Goal: Information Seeking & Learning: Check status

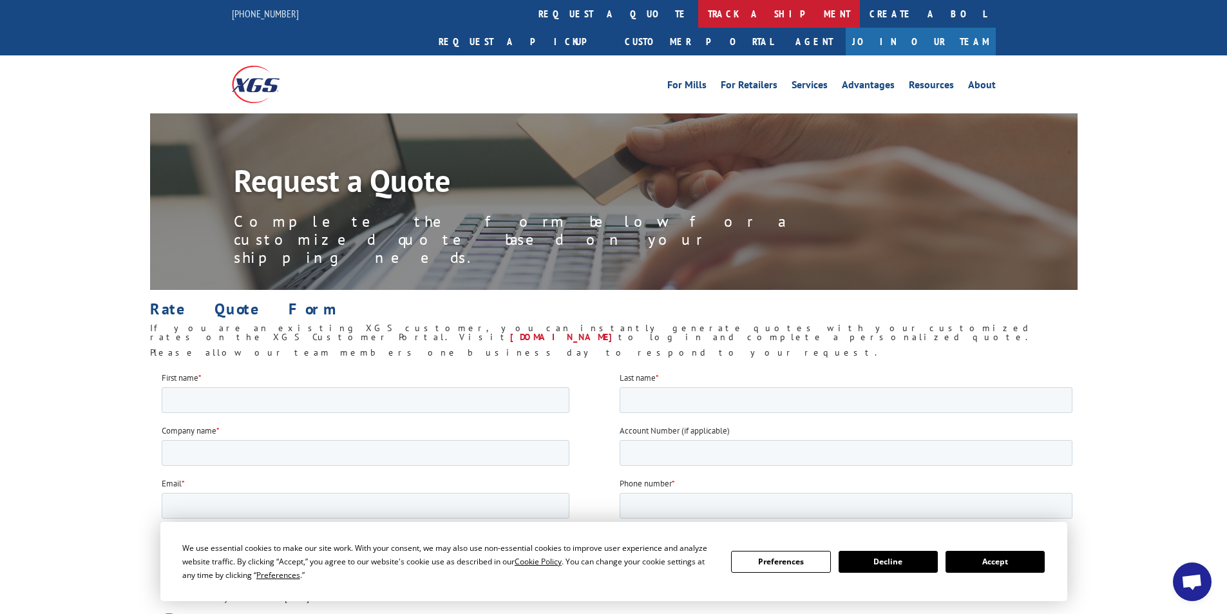
click at [698, 20] on link "track a shipment" at bounding box center [779, 14] width 162 height 28
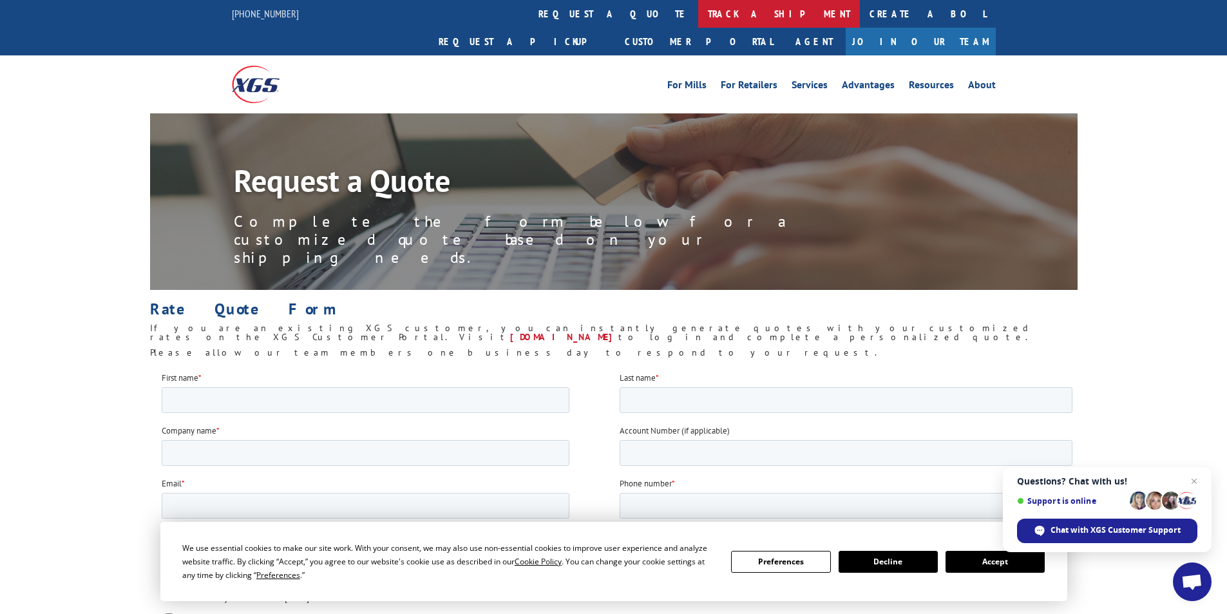
click at [698, 20] on link "track a shipment" at bounding box center [779, 14] width 162 height 28
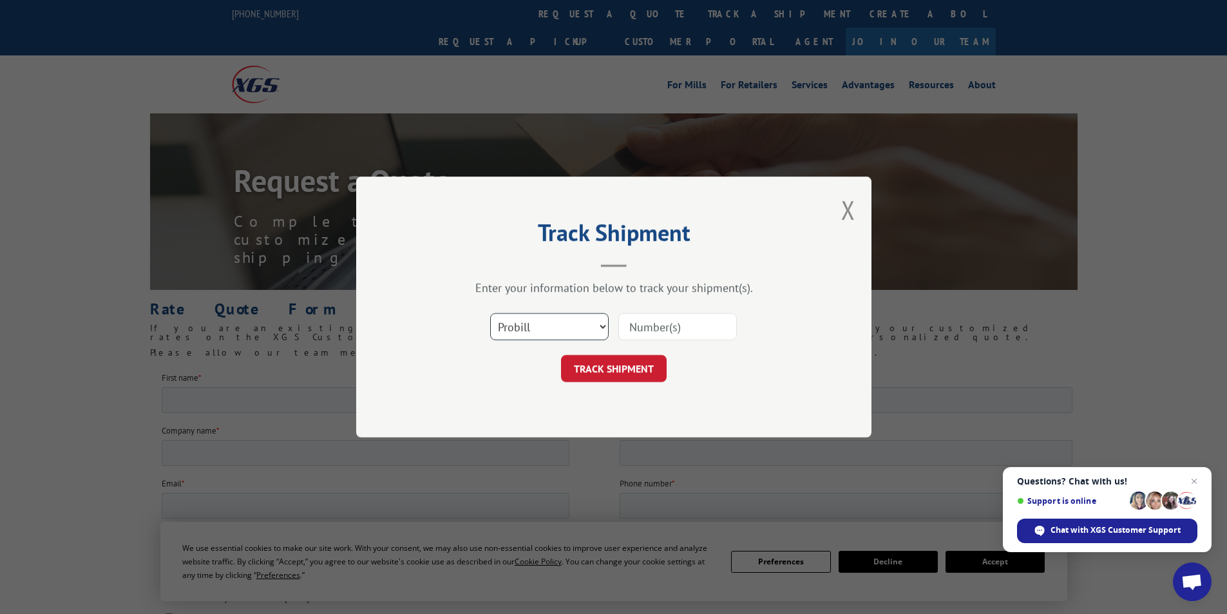
click at [604, 323] on select "Select category... Probill BOL PO" at bounding box center [549, 326] width 119 height 27
select select "bol"
click at [490, 313] on select "Select category... Probill BOL PO" at bounding box center [549, 326] width 119 height 27
click at [662, 323] on input at bounding box center [677, 326] width 119 height 27
type input "6882952"
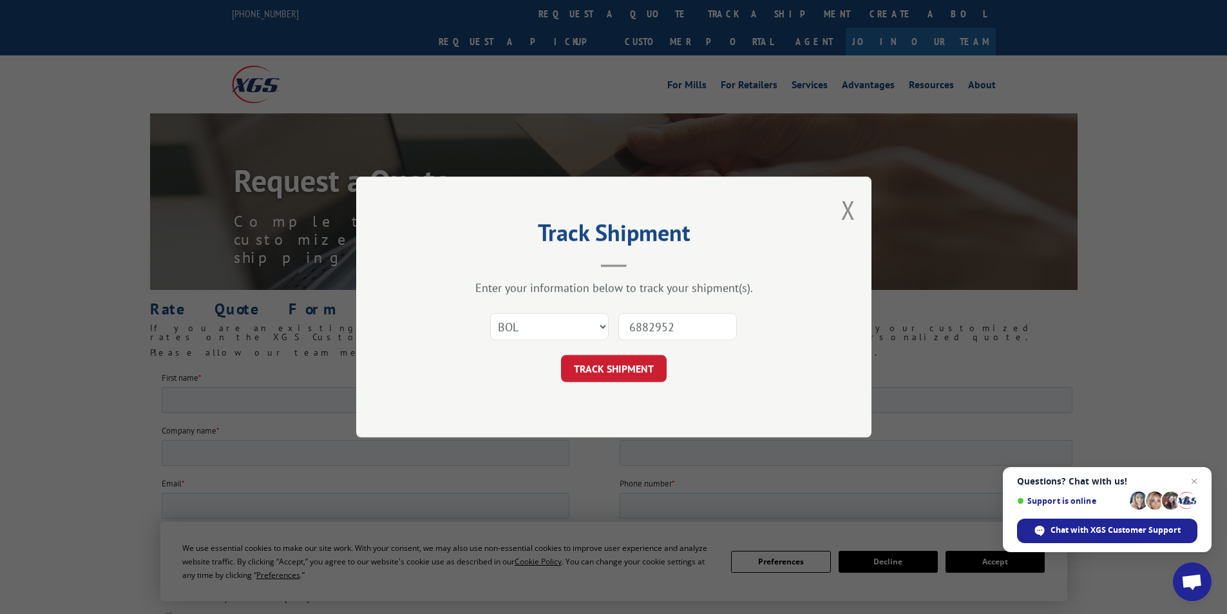
click at [606, 371] on button "TRACK SHIPMENT" at bounding box center [614, 368] width 106 height 27
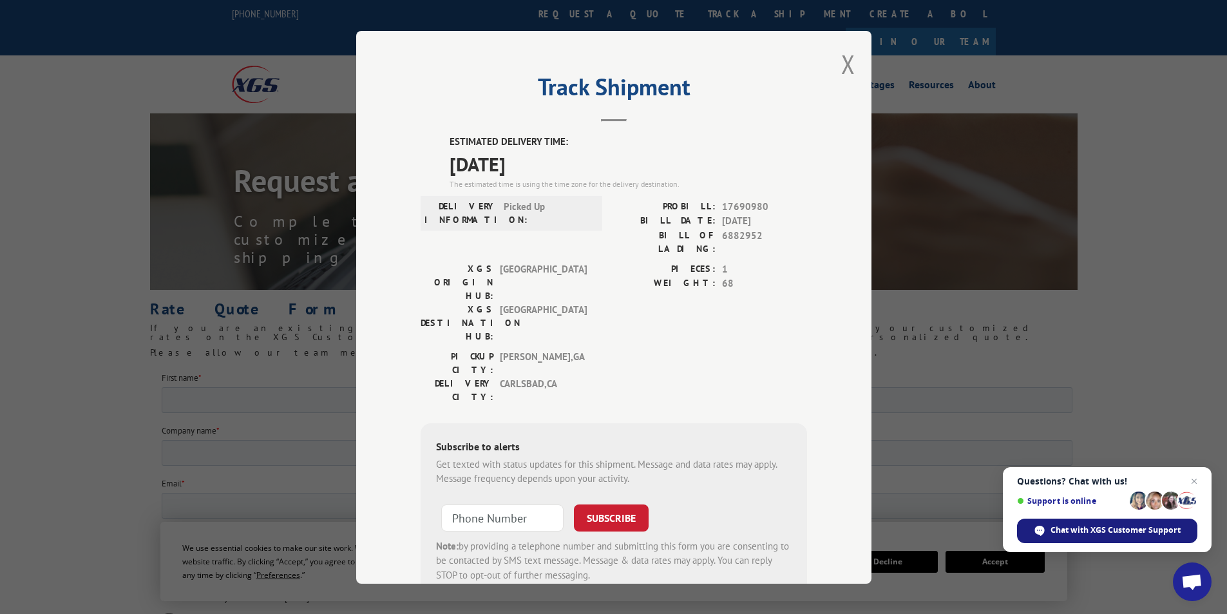
click at [1079, 526] on span "Chat with XGS Customer Support" at bounding box center [1116, 530] width 130 height 12
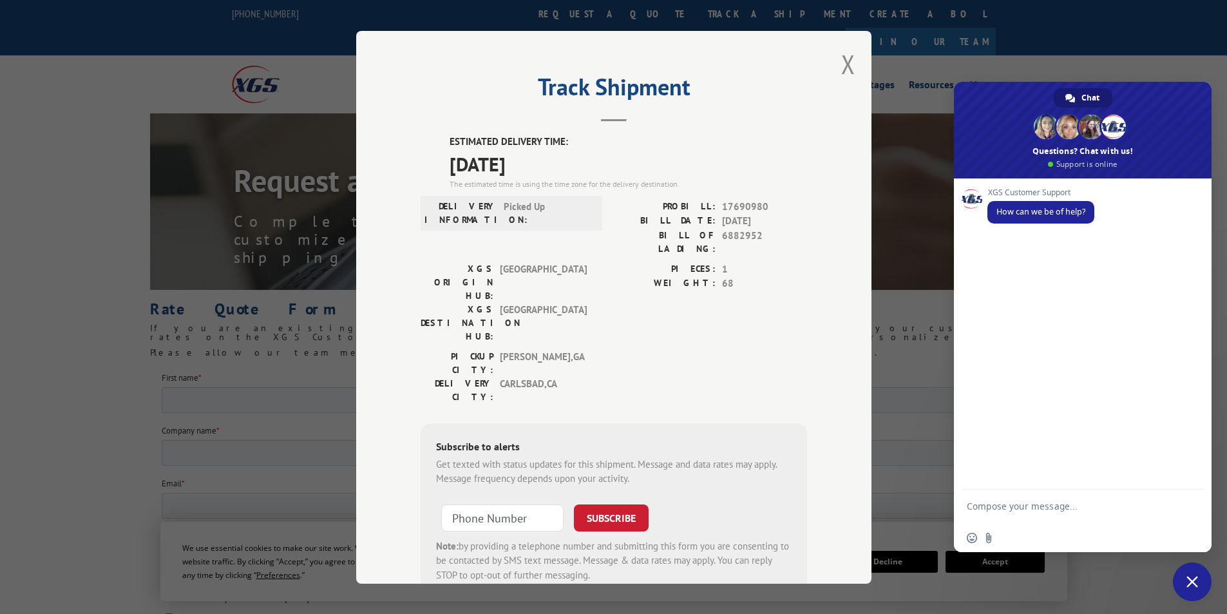
click at [1104, 213] on div "XGS Customer Support How can we be of help?" at bounding box center [1096, 213] width 216 height 50
drag, startPoint x: 1047, startPoint y: 239, endPoint x: 1032, endPoint y: 242, distance: 15.0
click at [1044, 241] on div "XGS Customer Support How can we be of help?" at bounding box center [1083, 333] width 258 height 311
click at [993, 247] on div "XGS Customer Support How can we be of help?" at bounding box center [1083, 333] width 258 height 311
click at [1122, 190] on div "XGS Customer Support How can we be of help?" at bounding box center [1096, 213] width 216 height 50
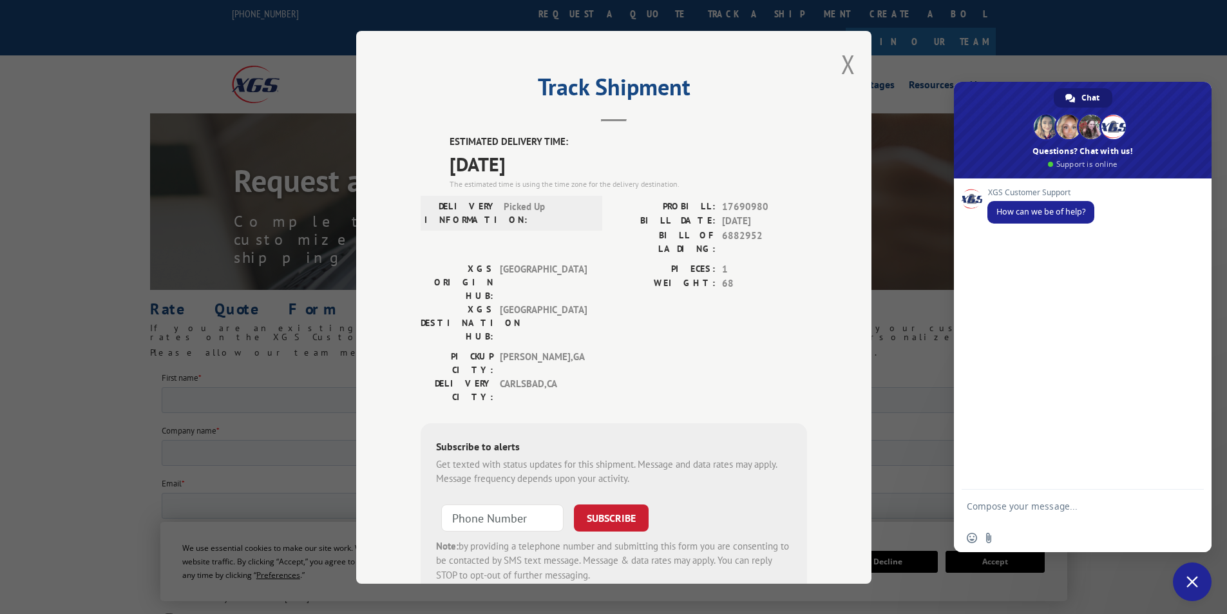
click at [1204, 584] on span "Close chat" at bounding box center [1192, 581] width 39 height 39
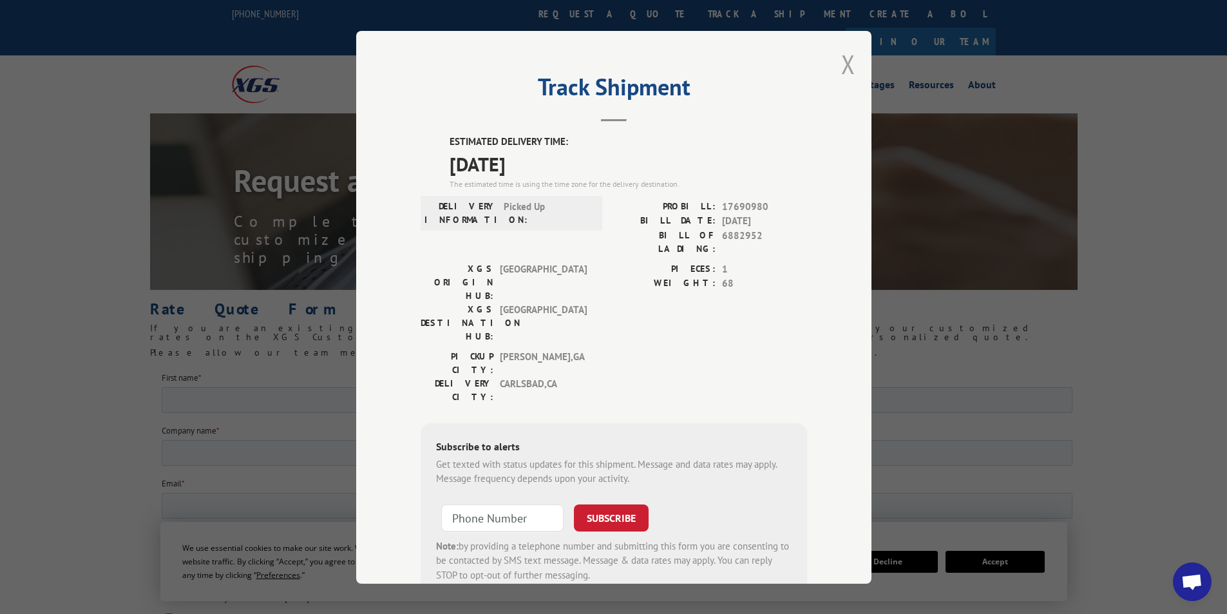
click at [841, 65] on button "Close modal" at bounding box center [848, 64] width 14 height 34
